Goal: Information Seeking & Learning: Learn about a topic

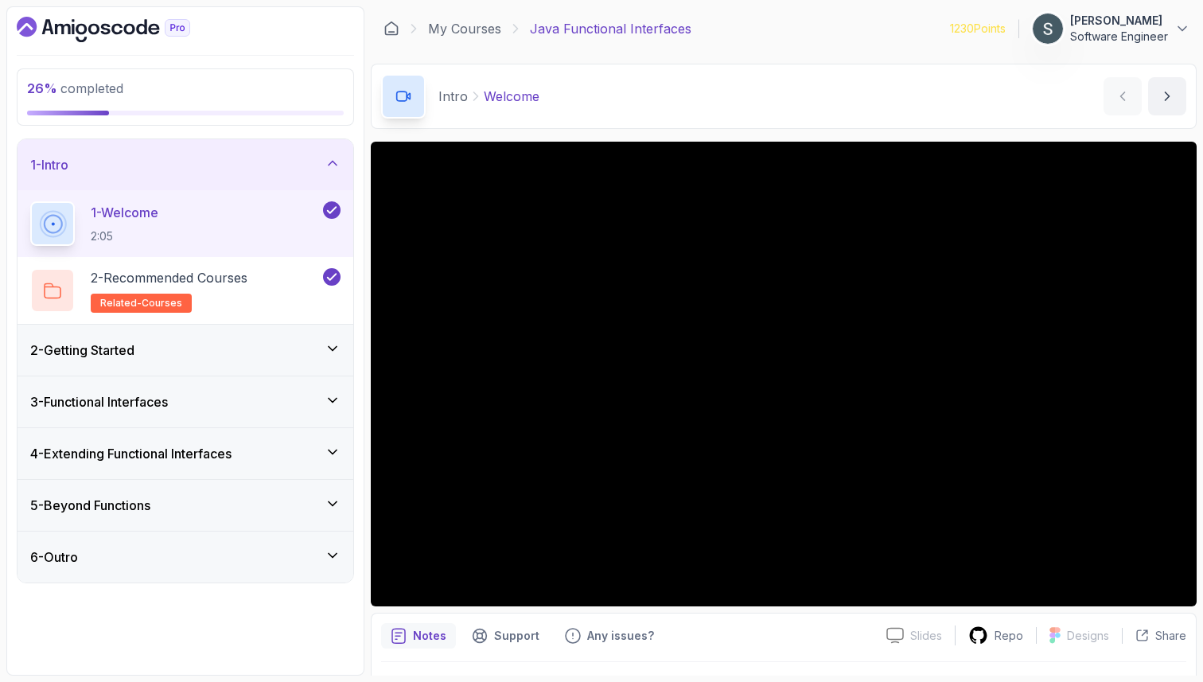
click at [151, 332] on div "2 - Getting Started" at bounding box center [186, 350] width 336 height 51
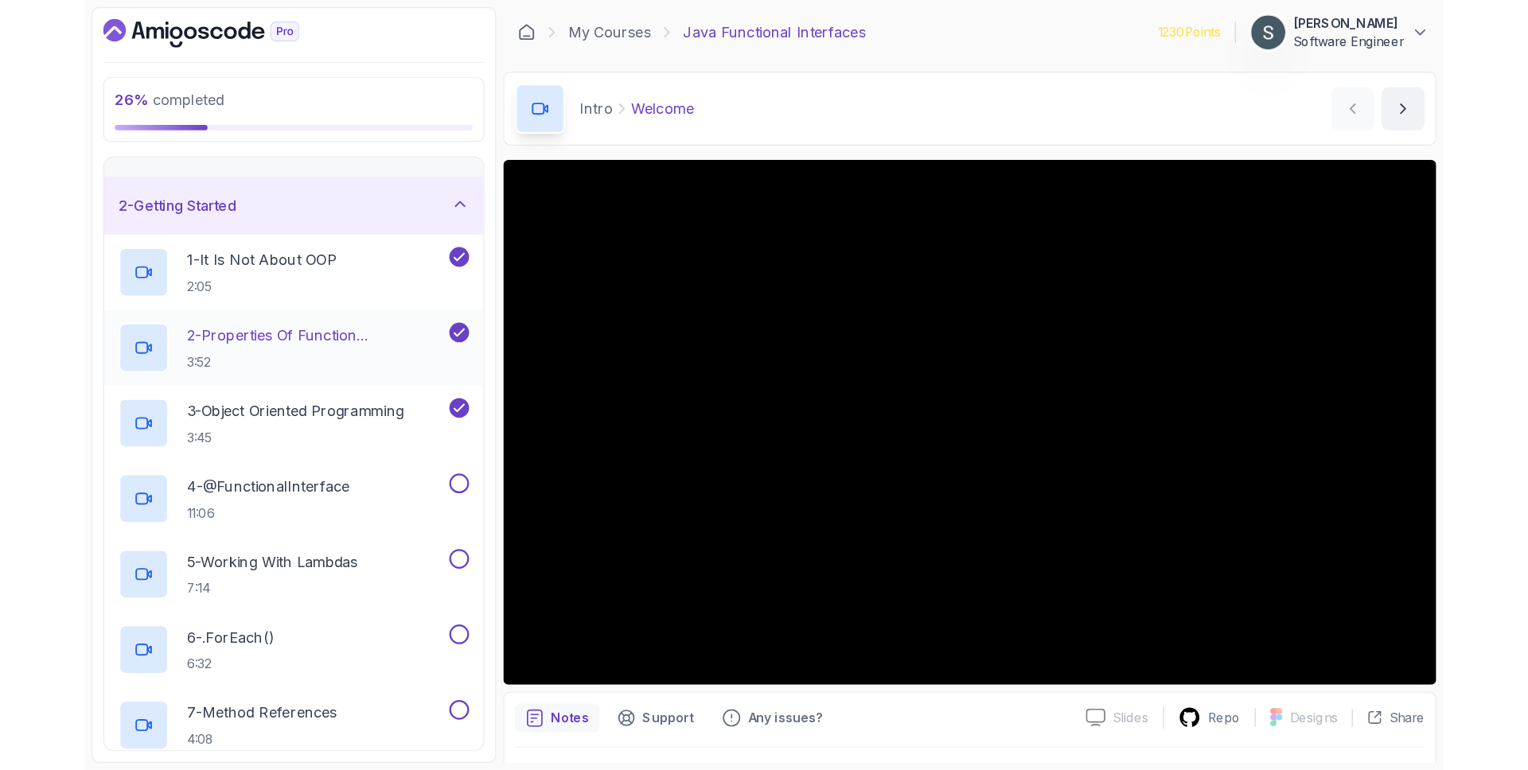
scroll to position [37, 0]
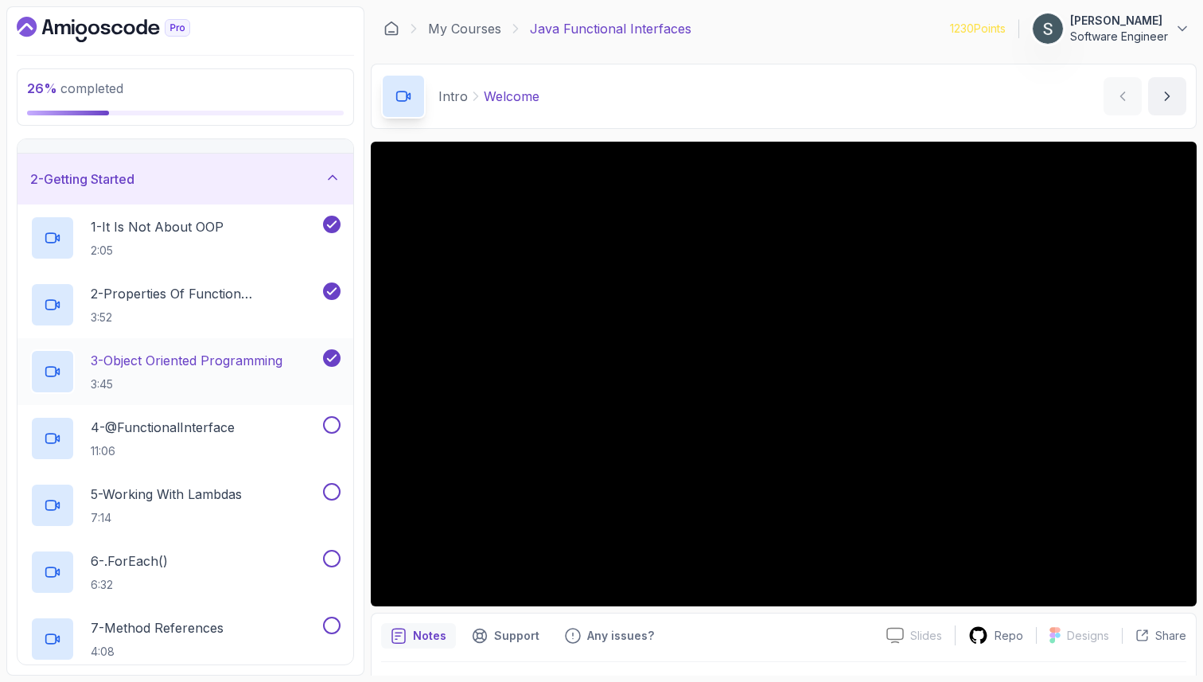
click at [174, 369] on p "3 - Object Oriented Programming" at bounding box center [187, 360] width 192 height 19
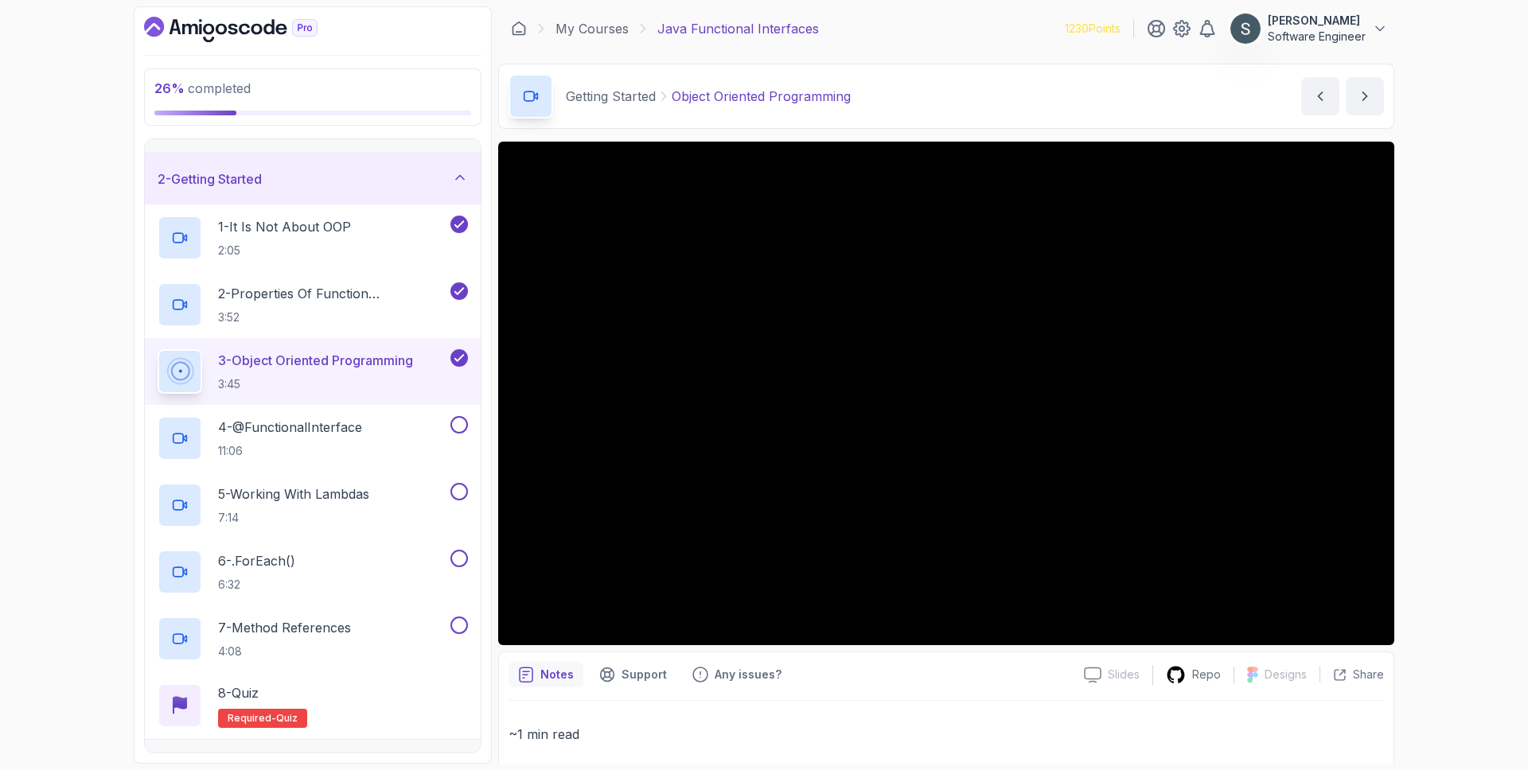
scroll to position [37, 0]
click at [252, 423] on p "4 - @FunctionalInterface" at bounding box center [290, 427] width 144 height 19
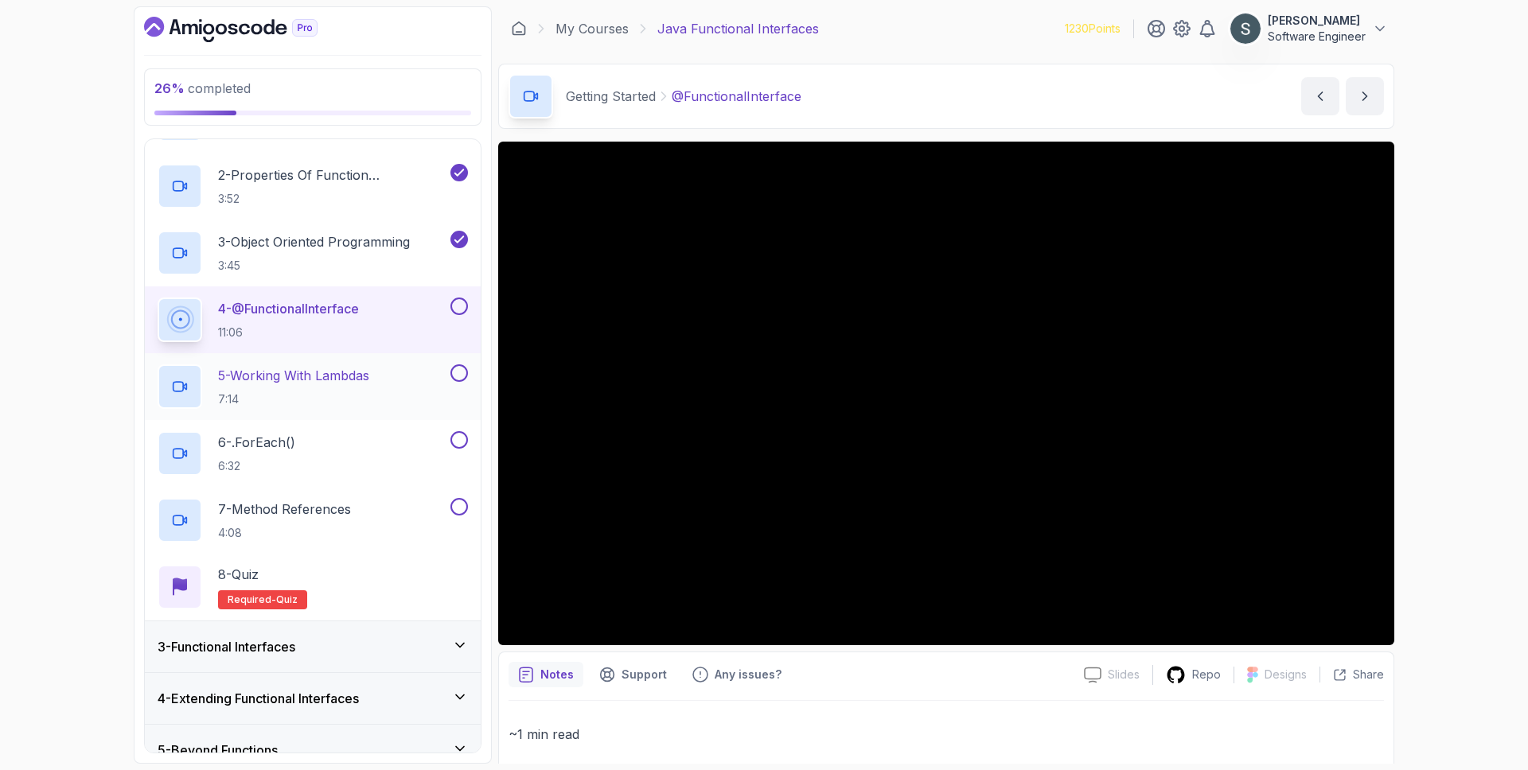
scroll to position [231, 0]
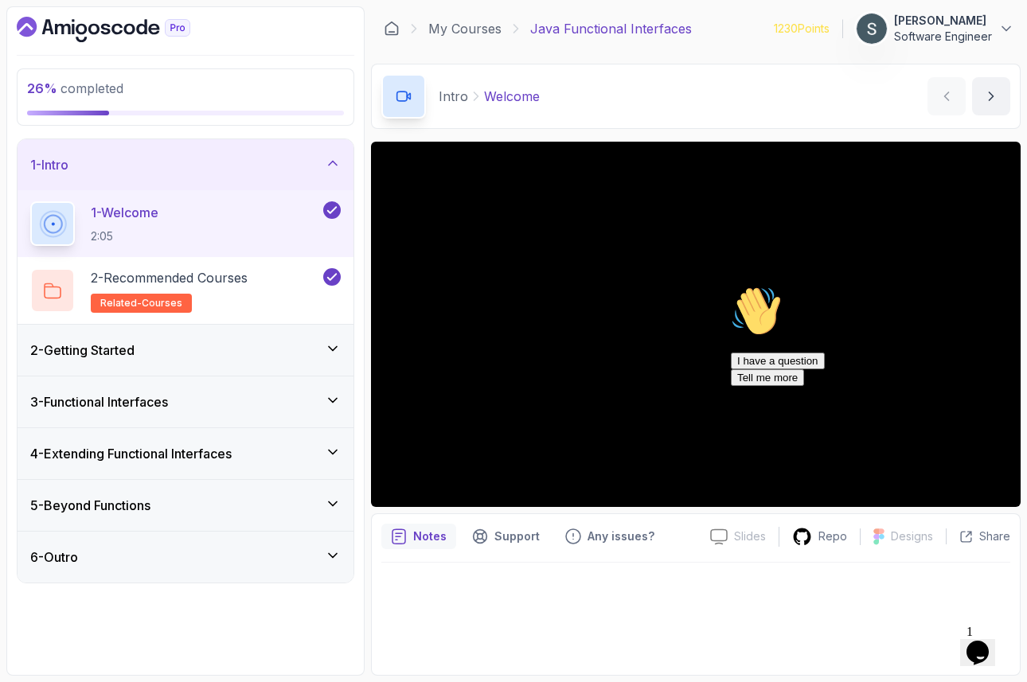
click at [183, 335] on div "2 - Getting Started" at bounding box center [186, 350] width 336 height 51
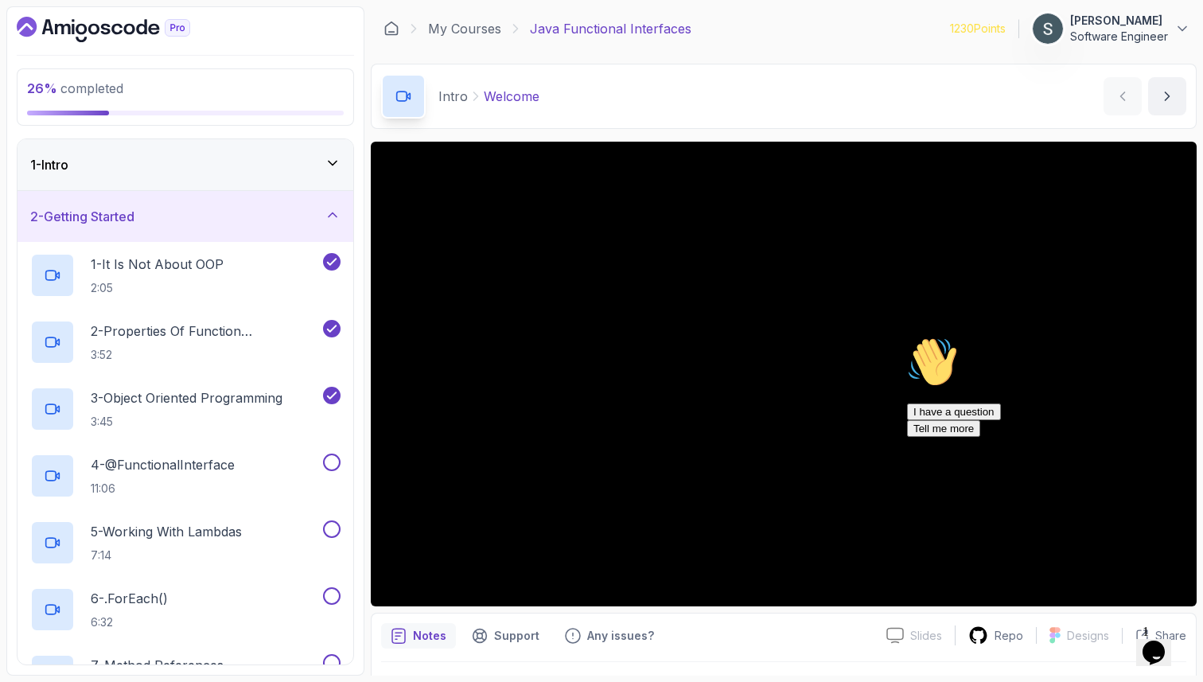
scroll to position [41, 0]
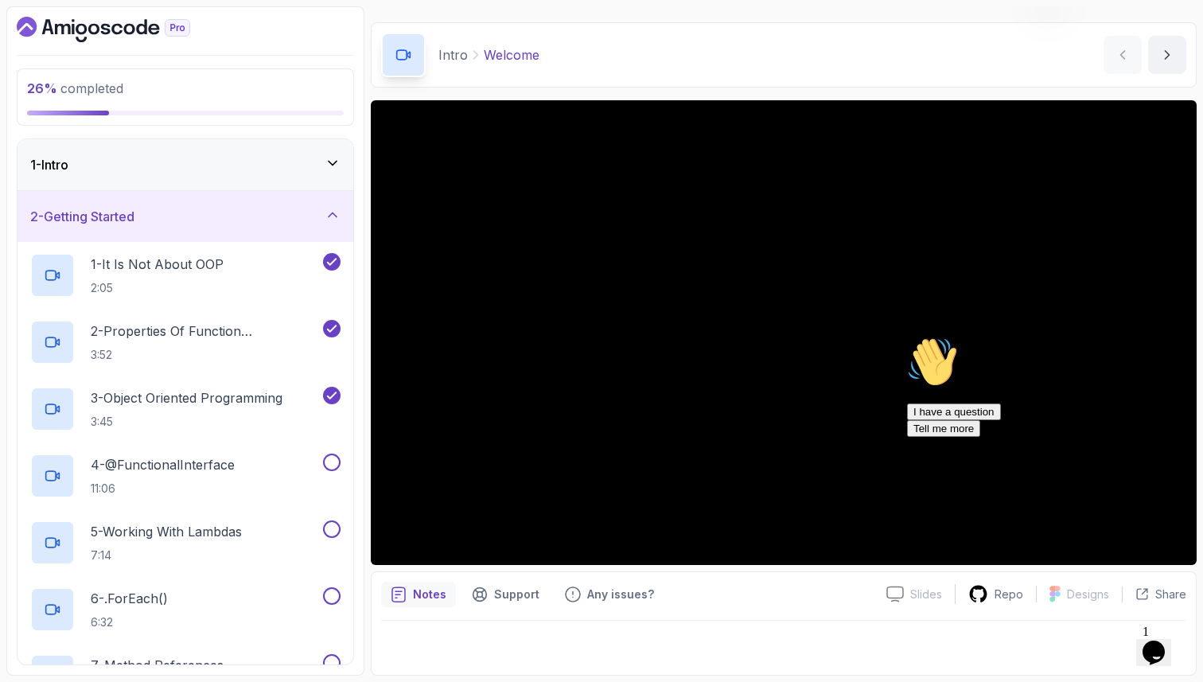
click at [907, 337] on icon "Chat attention grabber" at bounding box center [907, 337] width 0 height 0
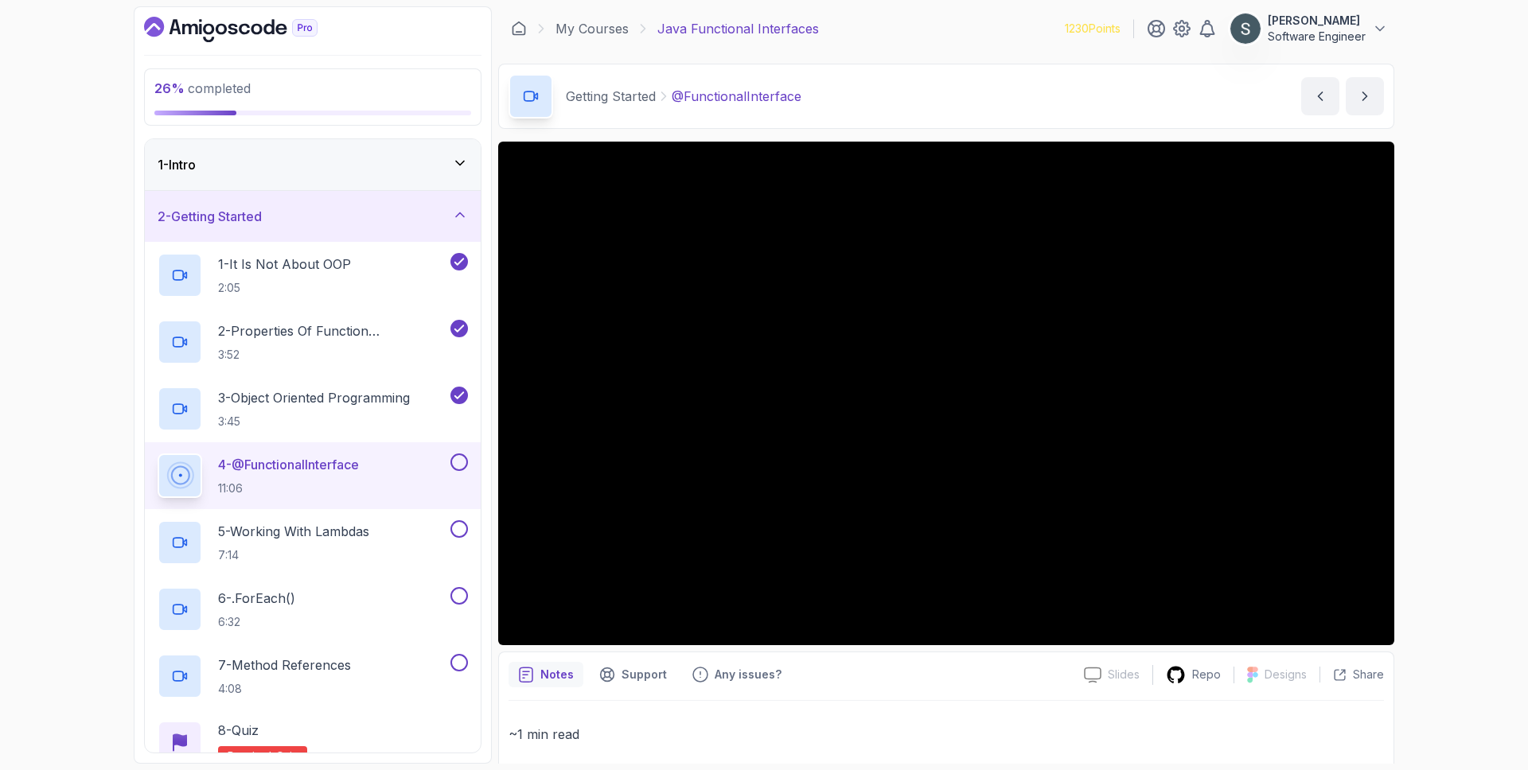
scroll to position [231, 0]
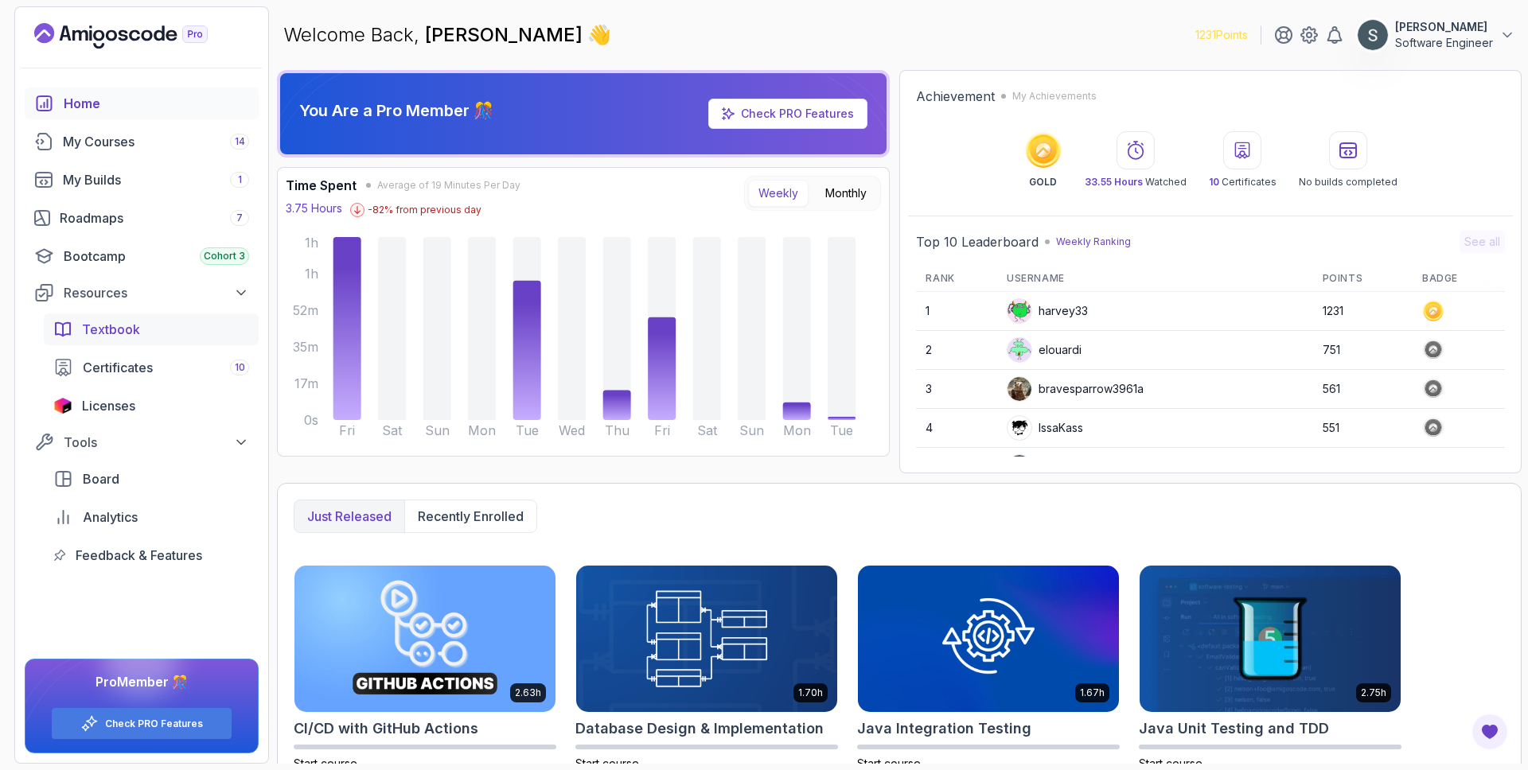
click at [146, 335] on div "Textbook" at bounding box center [165, 329] width 167 height 19
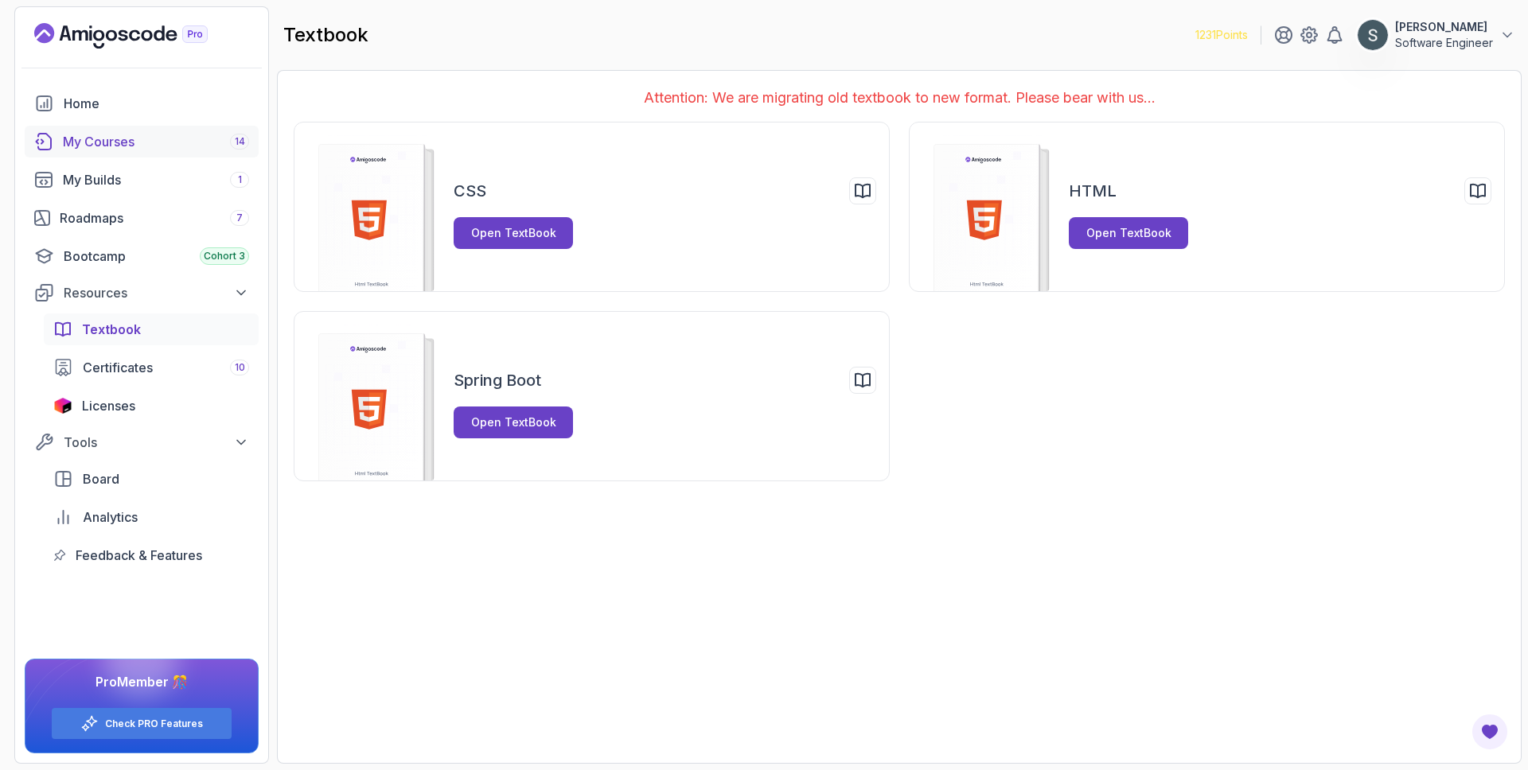
click at [120, 150] on div "My Courses 14" at bounding box center [156, 141] width 186 height 19
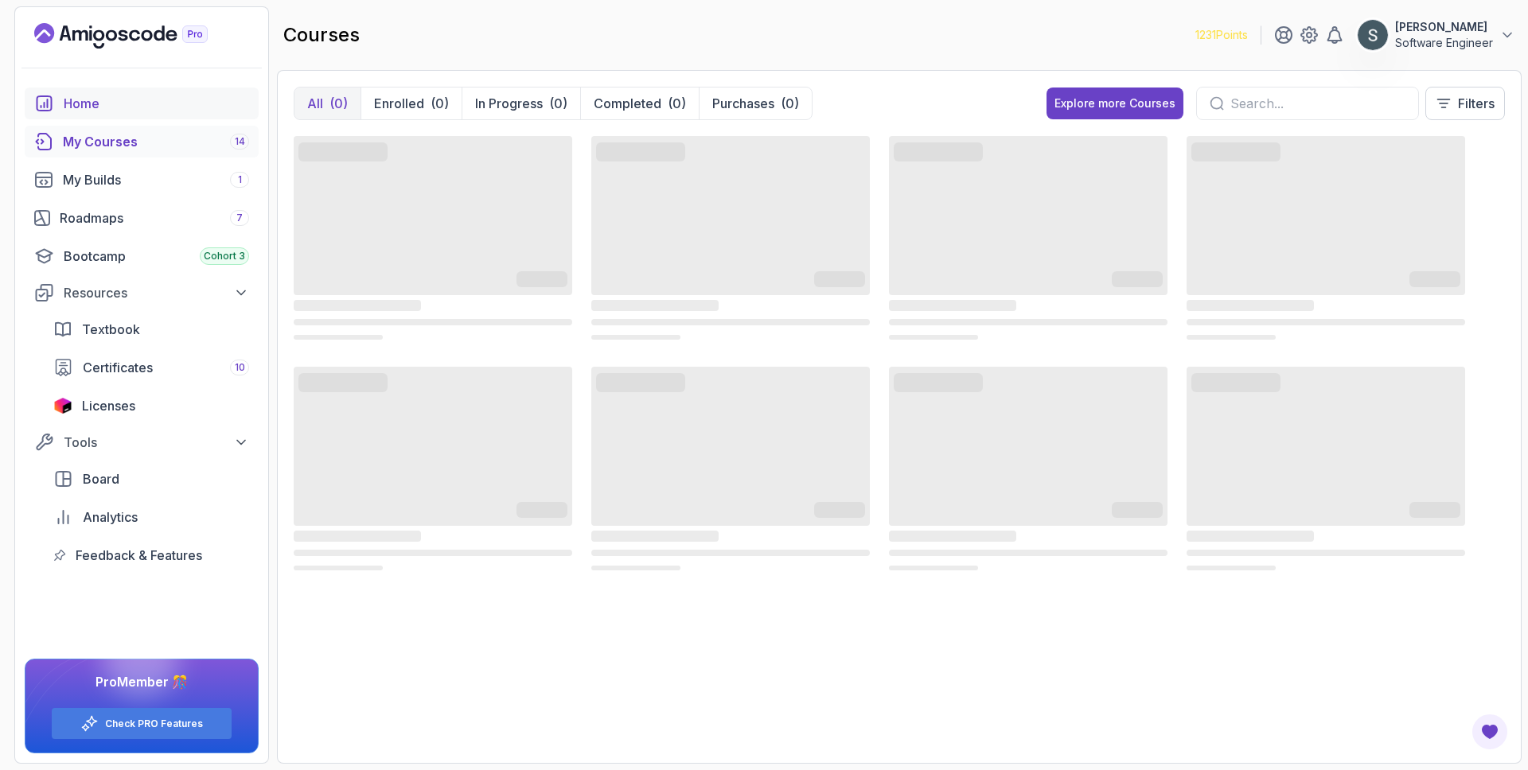
click at [109, 100] on div "Home" at bounding box center [156, 103] width 185 height 19
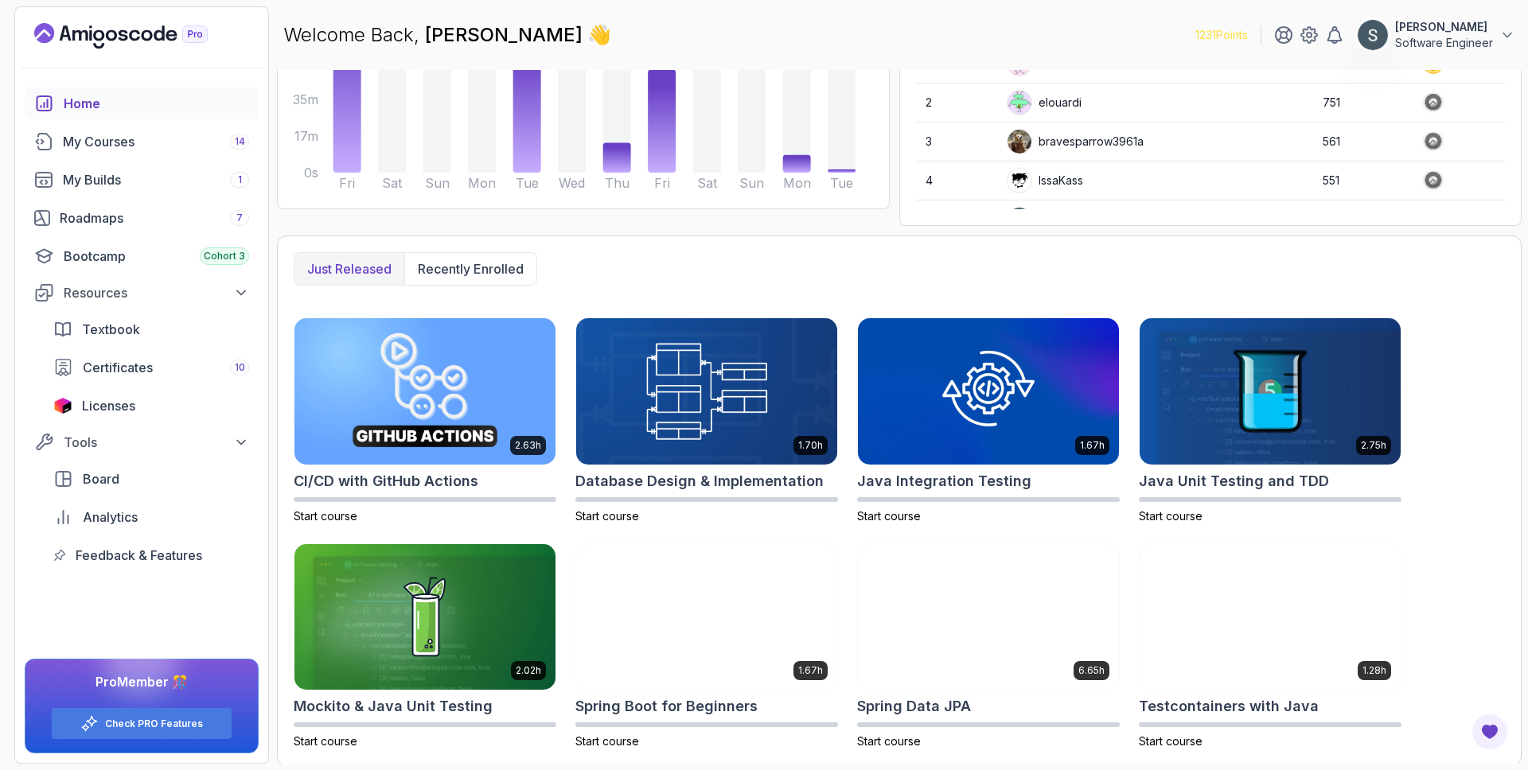
scroll to position [250, 0]
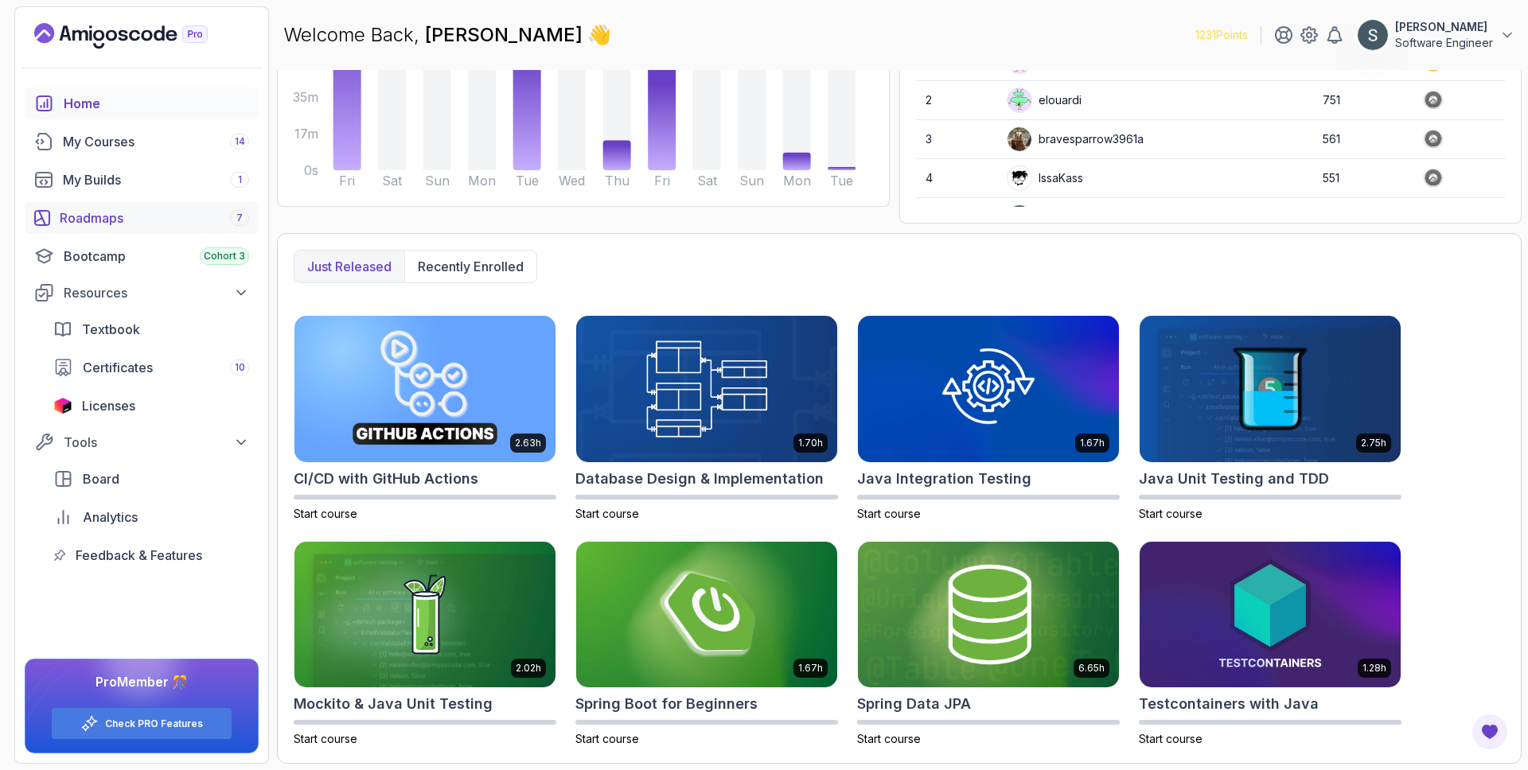
click at [99, 224] on div "Roadmaps 7" at bounding box center [154, 218] width 189 height 19
